Goal: Information Seeking & Learning: Learn about a topic

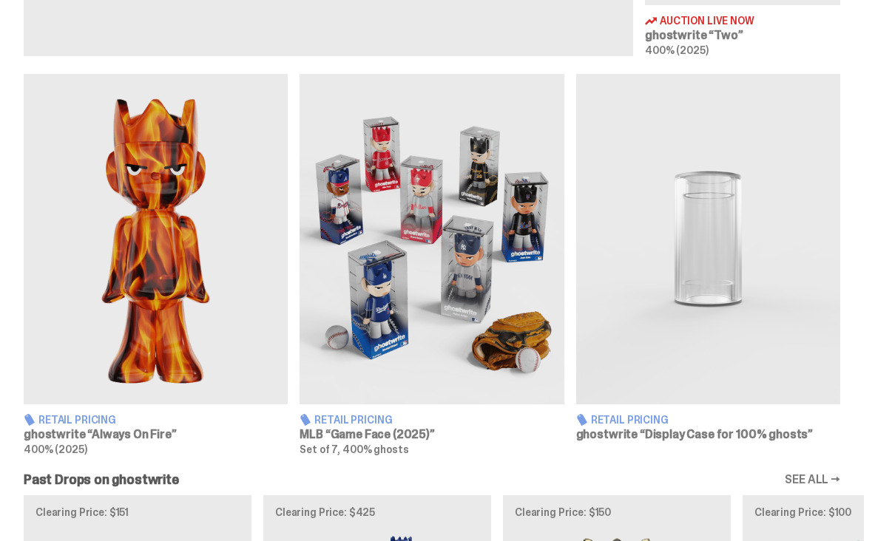
scroll to position [861, 0]
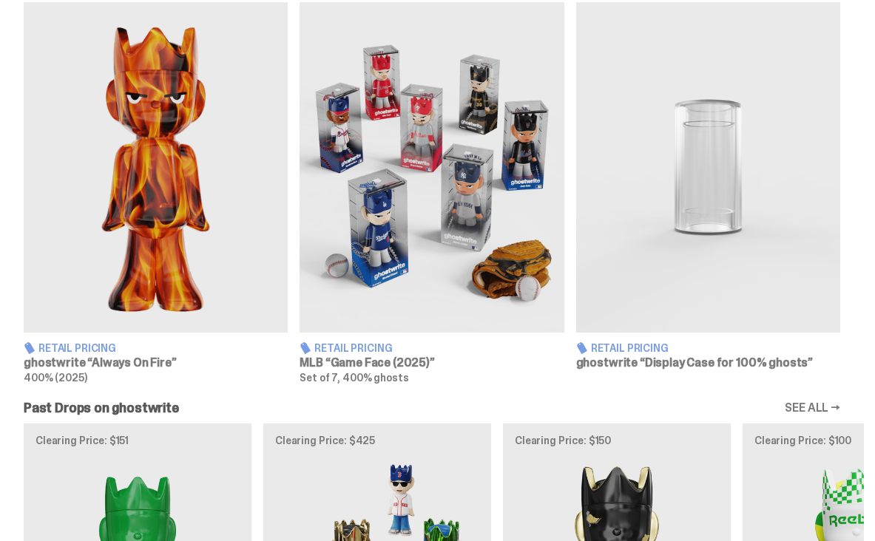
click at [468, 193] on img at bounding box center [432, 167] width 264 height 331
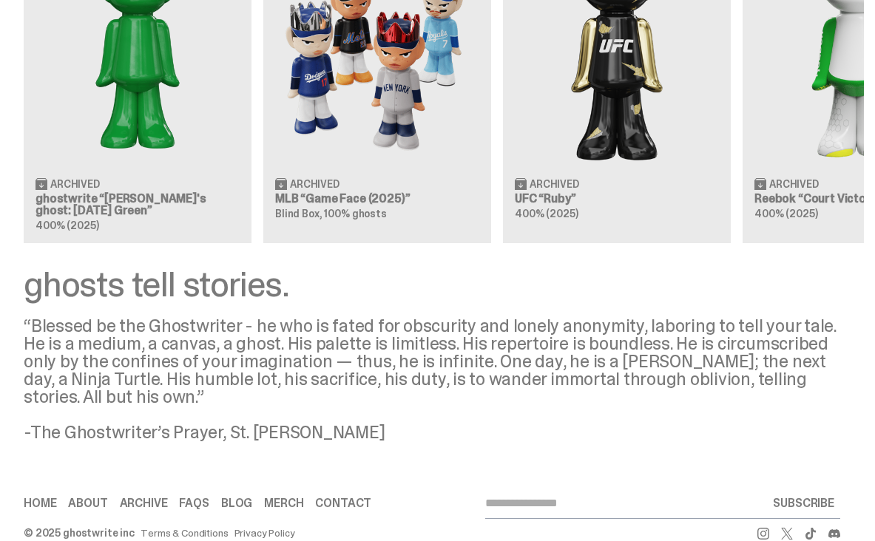
scroll to position [1250, 0]
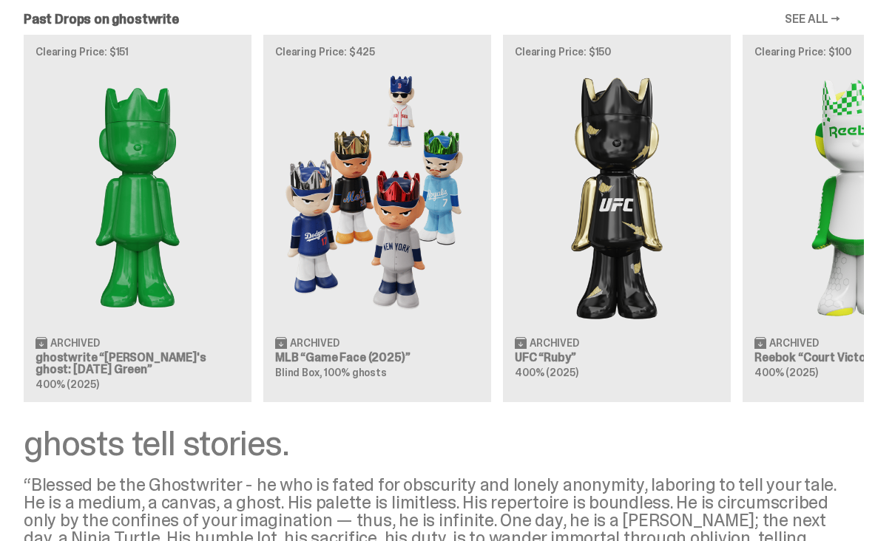
click at [411, 298] on img at bounding box center [377, 196] width 204 height 255
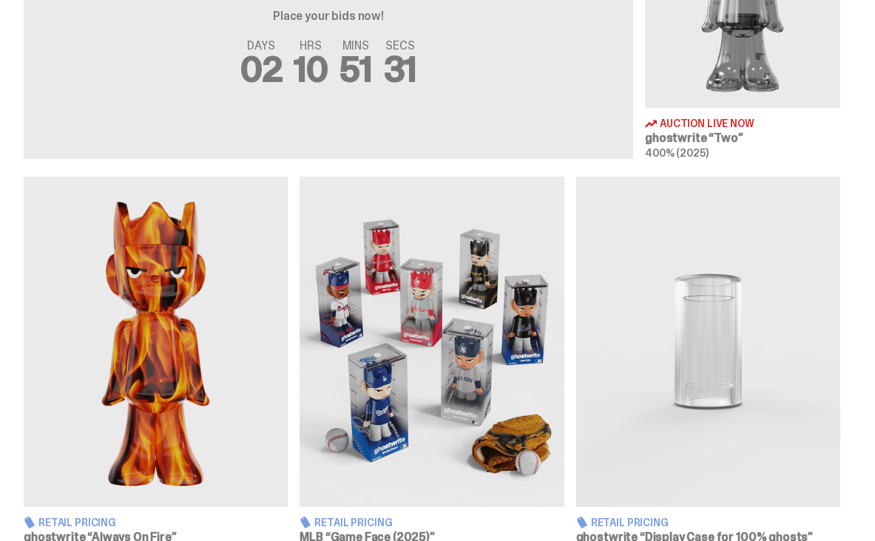
scroll to position [712, 0]
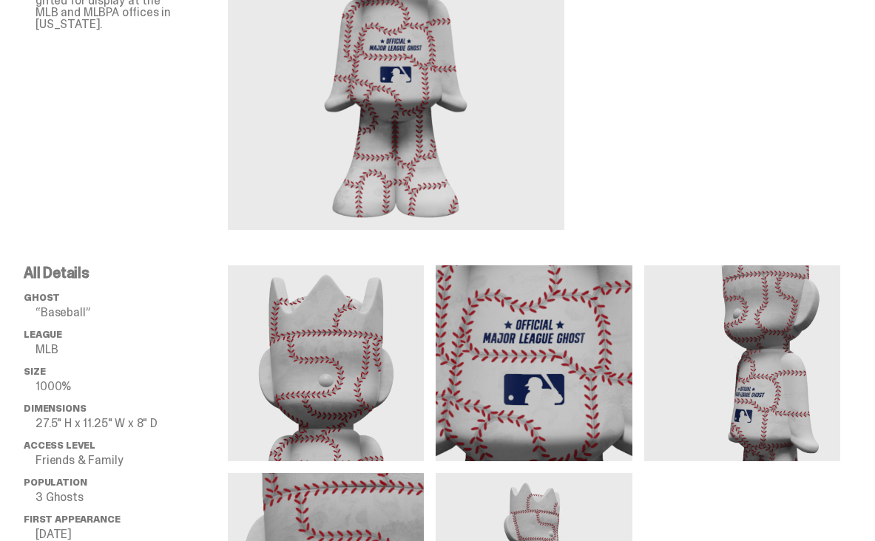
scroll to position [433, 0]
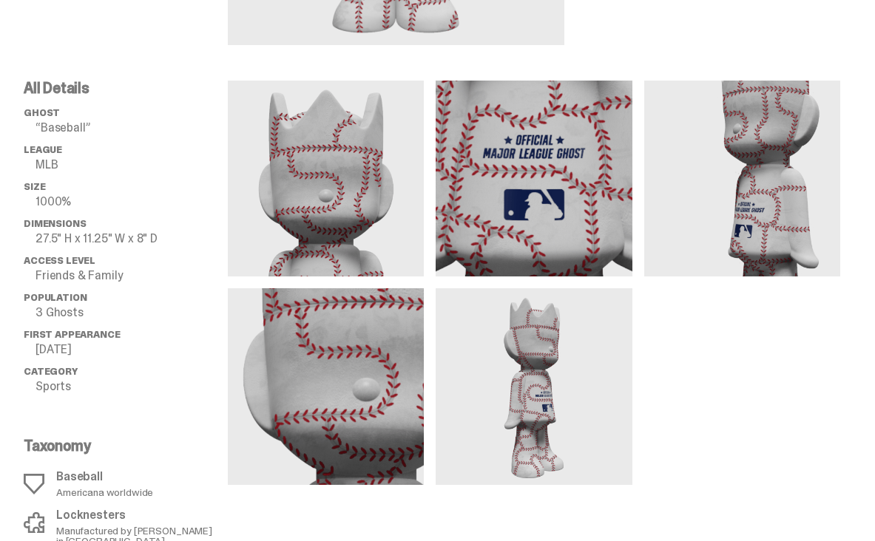
click at [131, 274] on p "Friends & Family" at bounding box center [132, 276] width 192 height 12
drag, startPoint x: 165, startPoint y: 237, endPoint x: 25, endPoint y: 226, distance: 140.2
click at [25, 226] on li "Dimensions 27.5" H x 11.25" W x 8" D" at bounding box center [126, 231] width 204 height 27
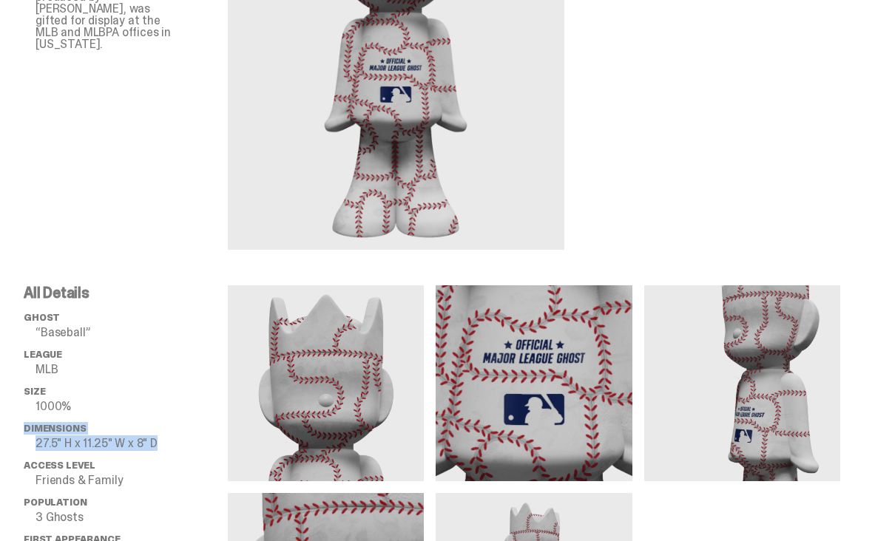
scroll to position [332, 0]
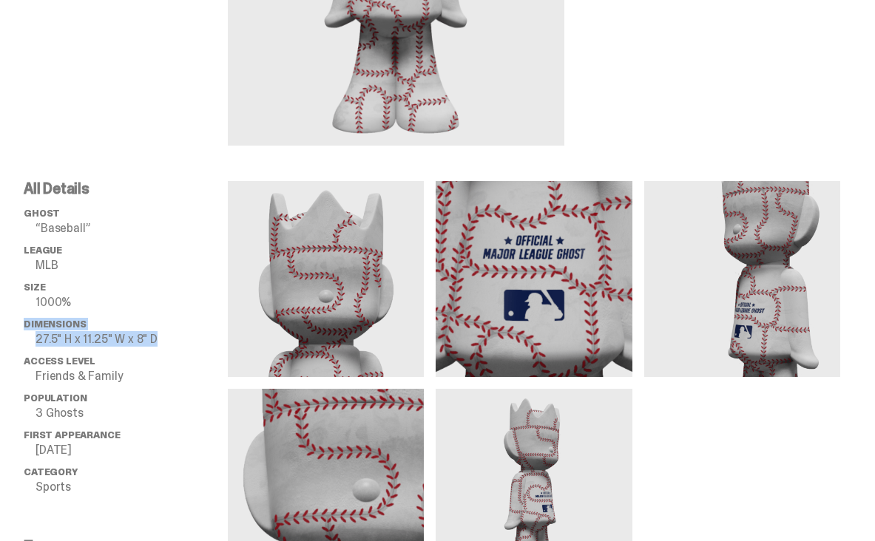
copy li "Dimensions 27.5" H x 11.25" W x 8" D"
